Goal: Transaction & Acquisition: Purchase product/service

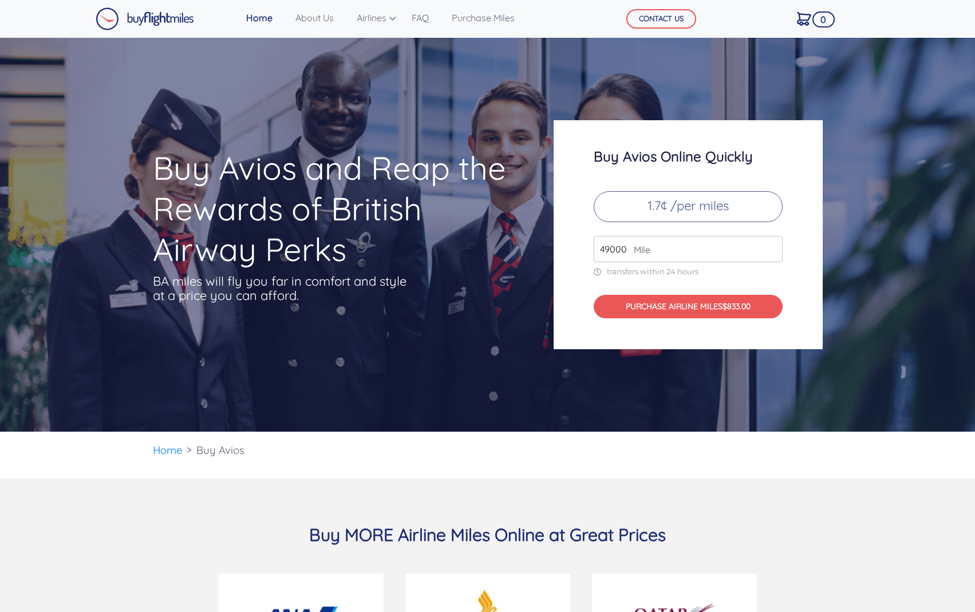
click at [651, 250] on input "49000" at bounding box center [687, 249] width 189 height 26
drag, startPoint x: 651, startPoint y: 250, endPoint x: 565, endPoint y: 250, distance: 85.8
click at [565, 250] on div "Buy Avios Online Quickly 1.7¢ /per miles 49000 Mile transfers within 24 hours P…" at bounding box center [687, 234] width 269 height 229
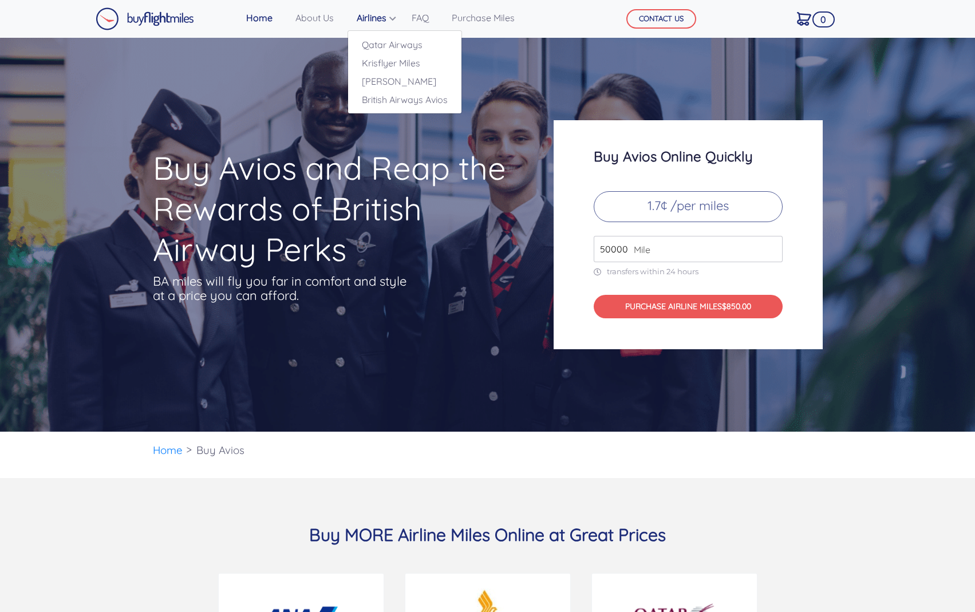
type input "50000"
click at [375, 14] on link "Airlines" at bounding box center [372, 17] width 41 height 23
click at [326, 18] on link "About Us" at bounding box center [315, 17] width 48 height 23
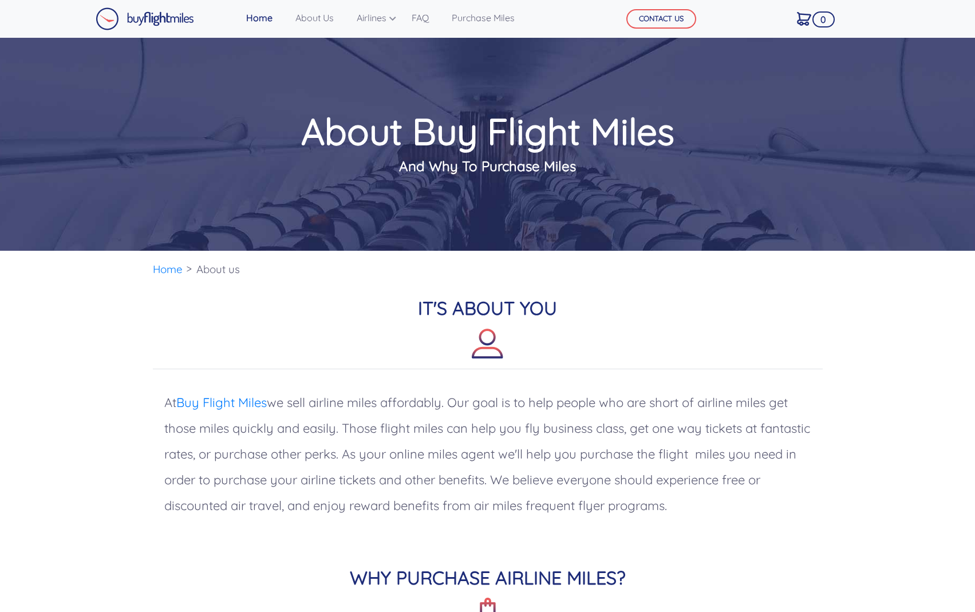
click at [255, 17] on link "Home" at bounding box center [259, 17] width 35 height 23
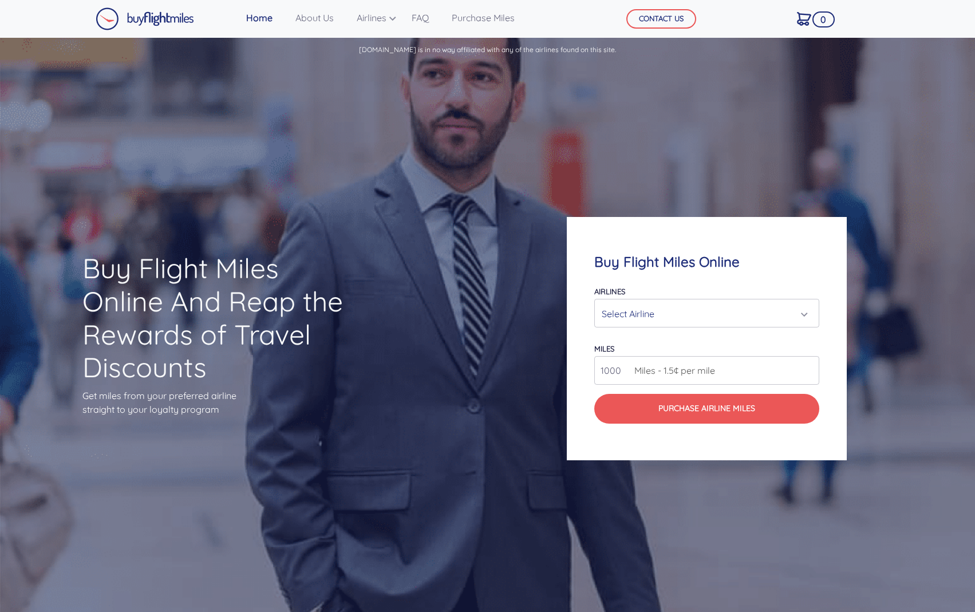
click at [746, 313] on div "Select Airline" at bounding box center [703, 314] width 203 height 22
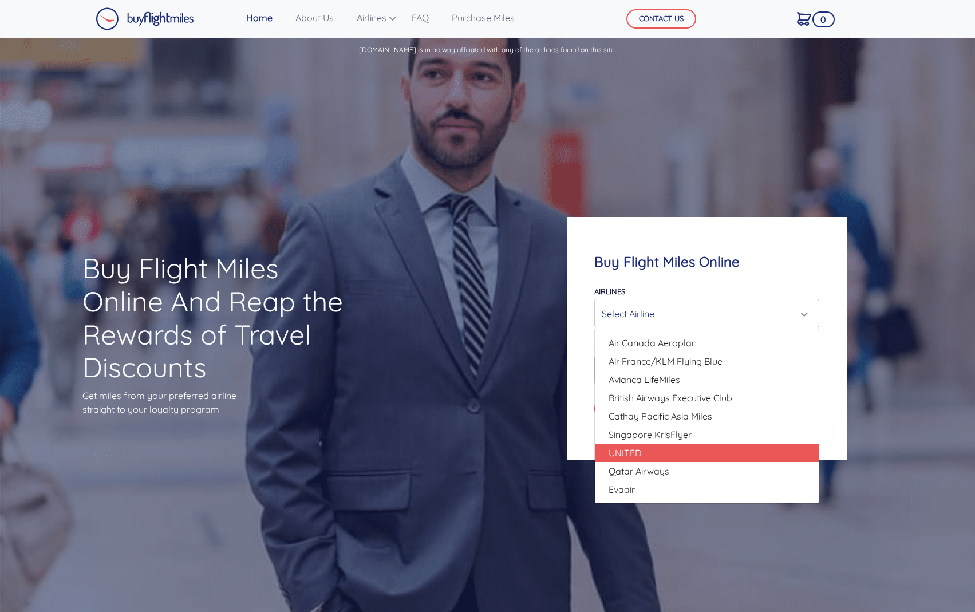
click at [732, 450] on link "UNITED" at bounding box center [707, 453] width 224 height 18
select select "UNITED"
type input "80000"
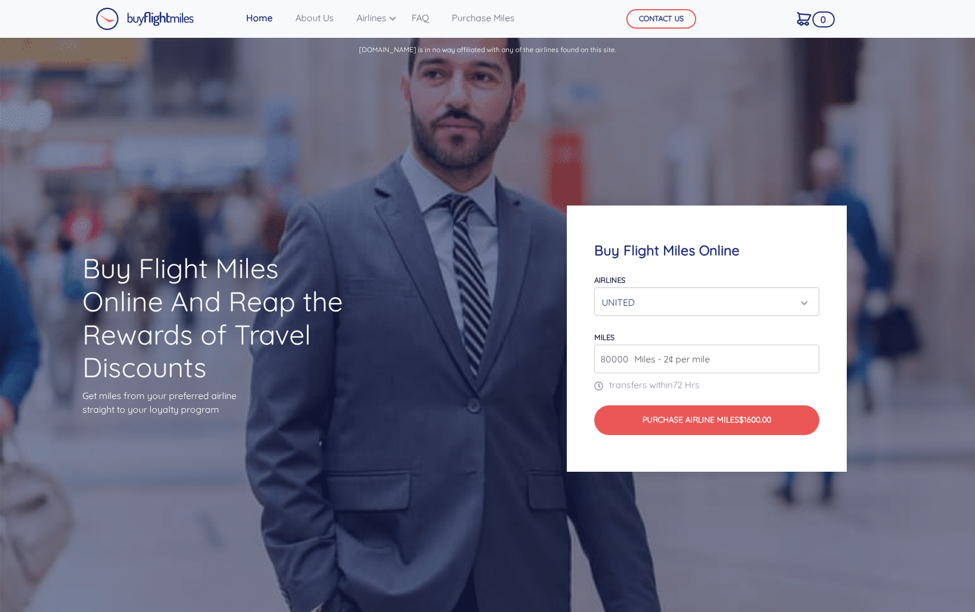
click at [753, 357] on input "80000" at bounding box center [706, 359] width 225 height 29
type input "10000"
click at [753, 304] on div "UNITED" at bounding box center [703, 302] width 203 height 22
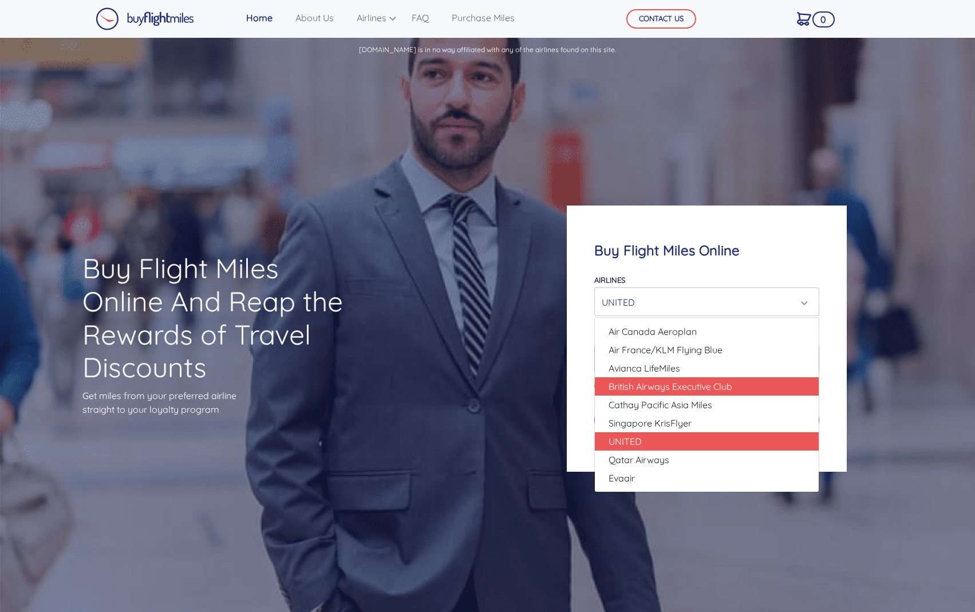
click at [749, 384] on link "British Airways Executive Club" at bounding box center [707, 386] width 224 height 18
select select "British Airways Executive Club"
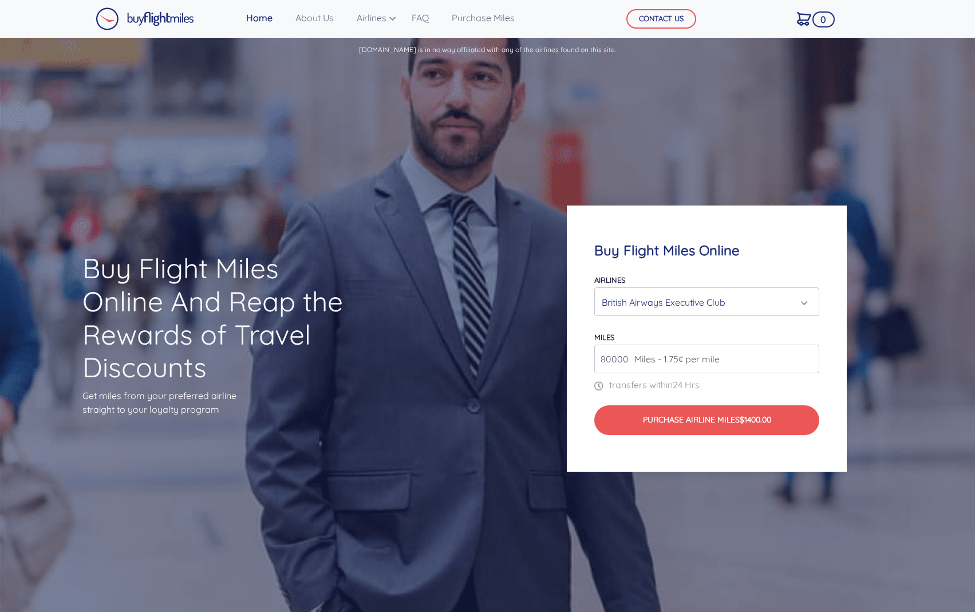
drag, startPoint x: 627, startPoint y: 357, endPoint x: 563, endPoint y: 354, distance: 64.2
click at [563, 355] on div "Buy Flight Miles Online Airlines Air Canada Aeroplan Air France/KLM Flying Blue…" at bounding box center [707, 339] width 390 height 376
type input "6000"
click at [739, 299] on div "British Airways Executive Club" at bounding box center [703, 302] width 203 height 22
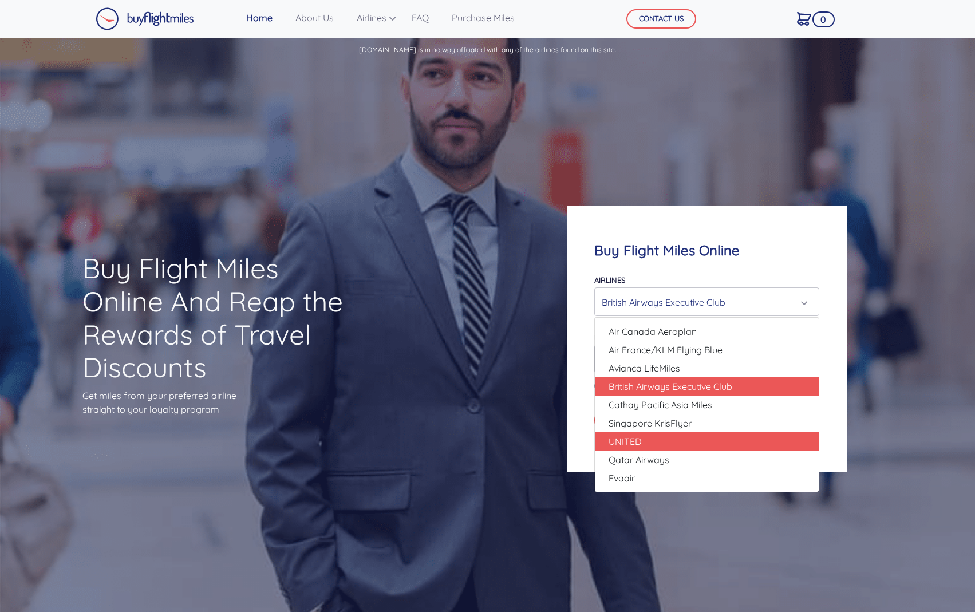
click at [713, 442] on link "UNITED" at bounding box center [707, 441] width 224 height 18
select select "UNITED"
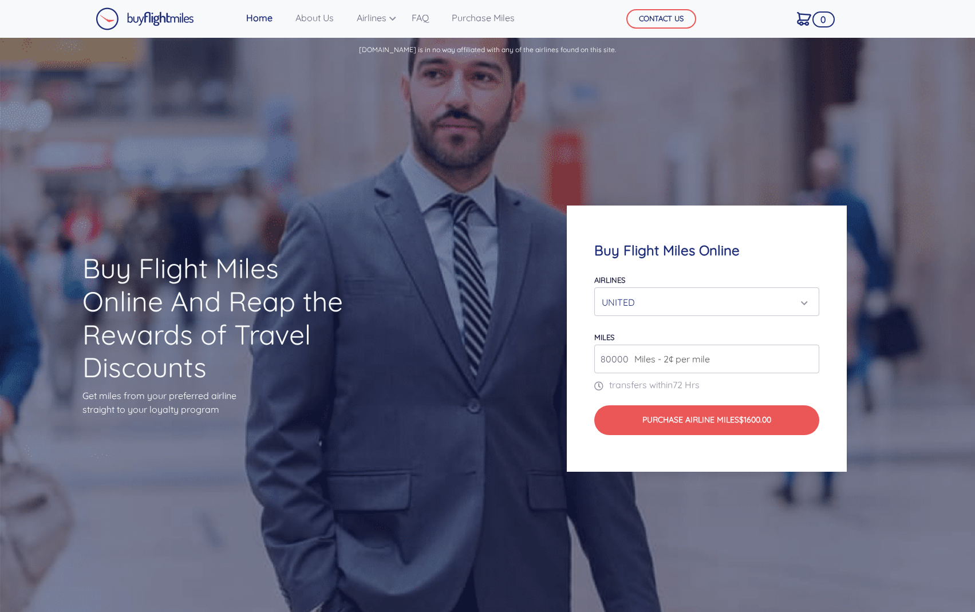
click at [747, 366] on input "80000" at bounding box center [706, 359] width 225 height 29
type input "8"
type input "10000"
click at [758, 49] on p "Buyflightmiles.com is in no way affiliated with any of the airlines found on th…" at bounding box center [487, 46] width 975 height 17
